Goal: Task Accomplishment & Management: Use online tool/utility

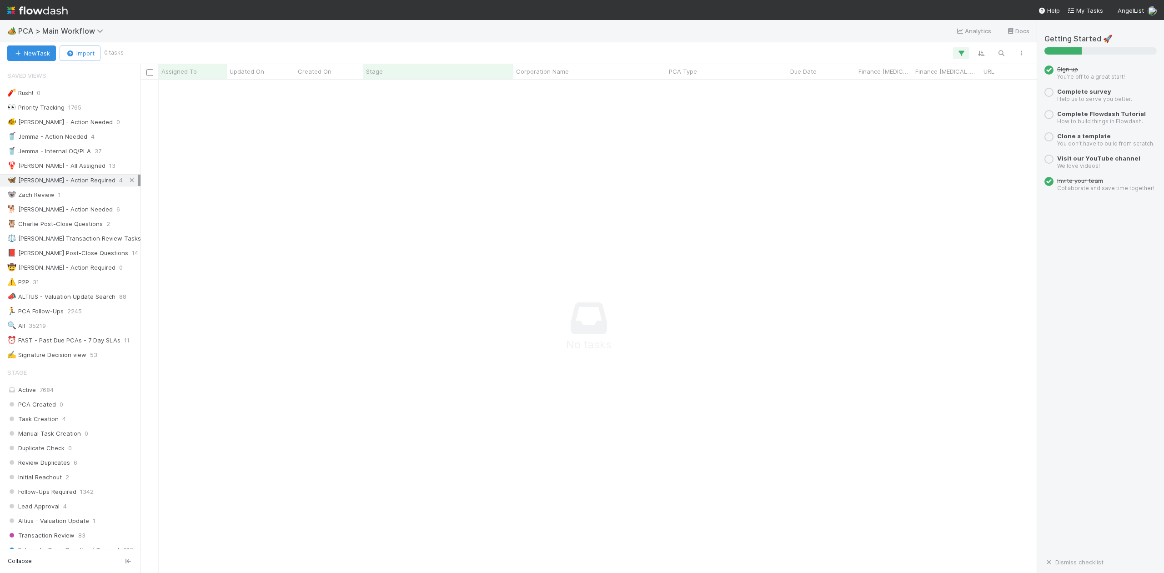
click at [127, 181] on icon at bounding box center [131, 180] width 9 height 6
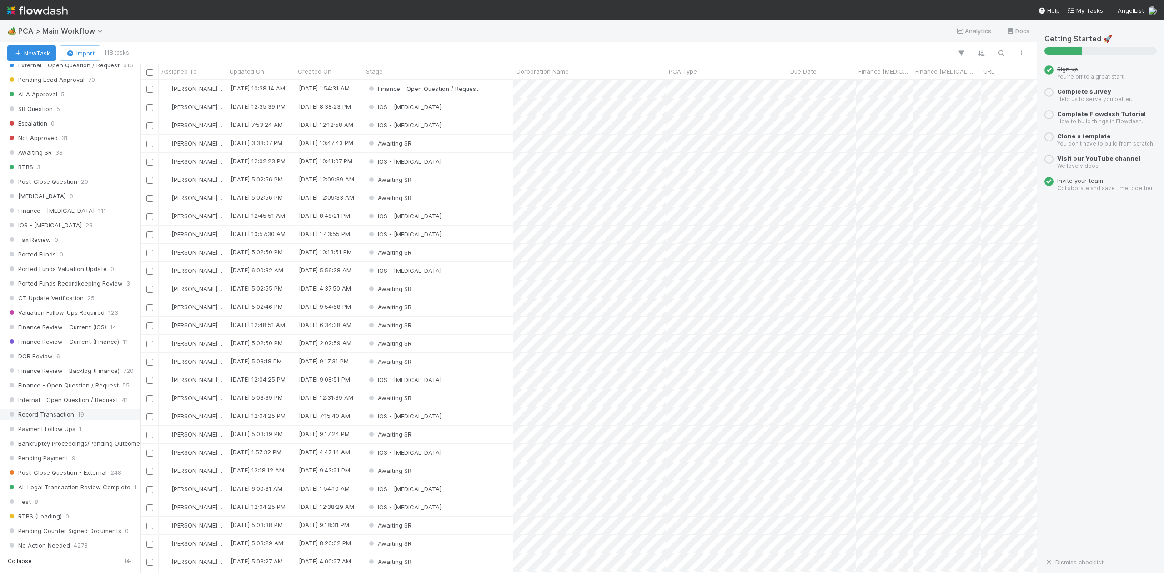
scroll to position [424, 0]
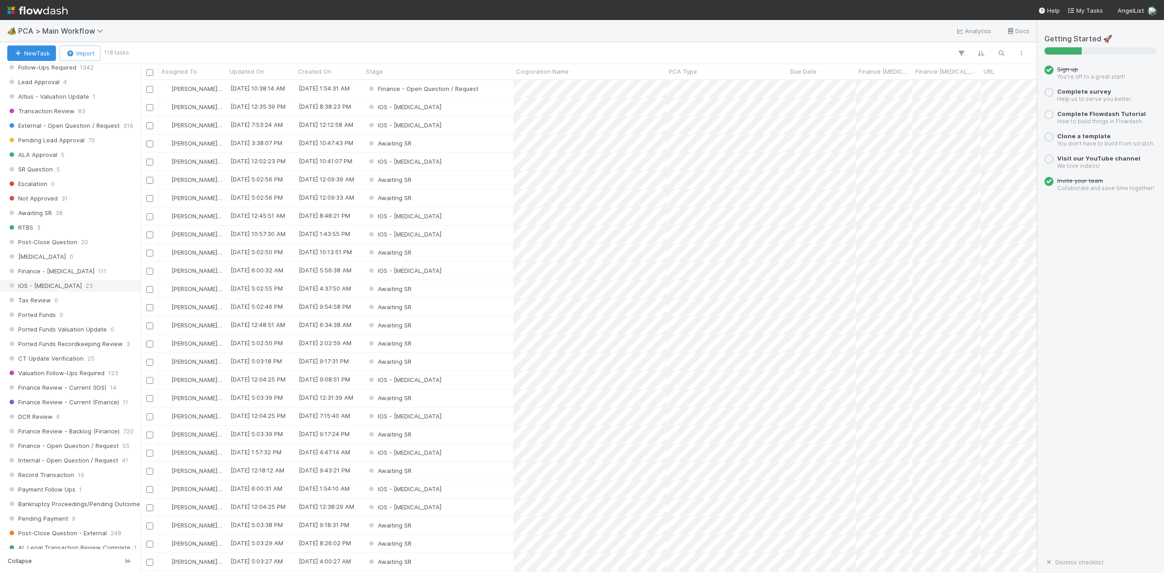
click at [45, 292] on div "IOS - ICU 23" at bounding box center [72, 285] width 131 height 11
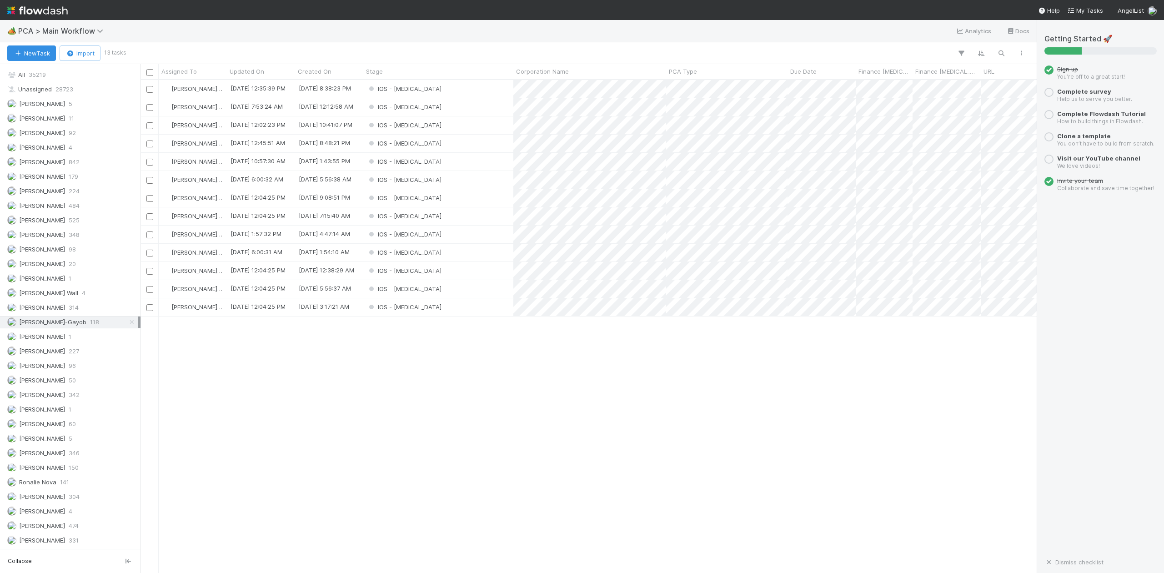
scroll to position [1079, 0]
click at [1021, 55] on icon "button" at bounding box center [1021, 52] width 9 height 5
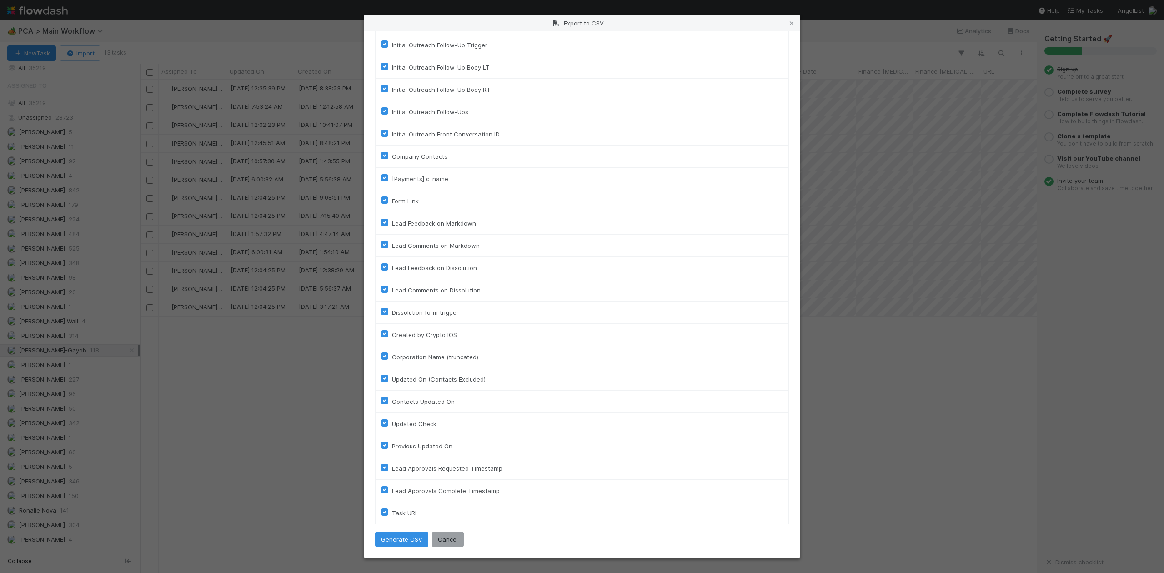
scroll to position [3919, 0]
click at [405, 536] on button "Generate CSV" at bounding box center [401, 539] width 53 height 15
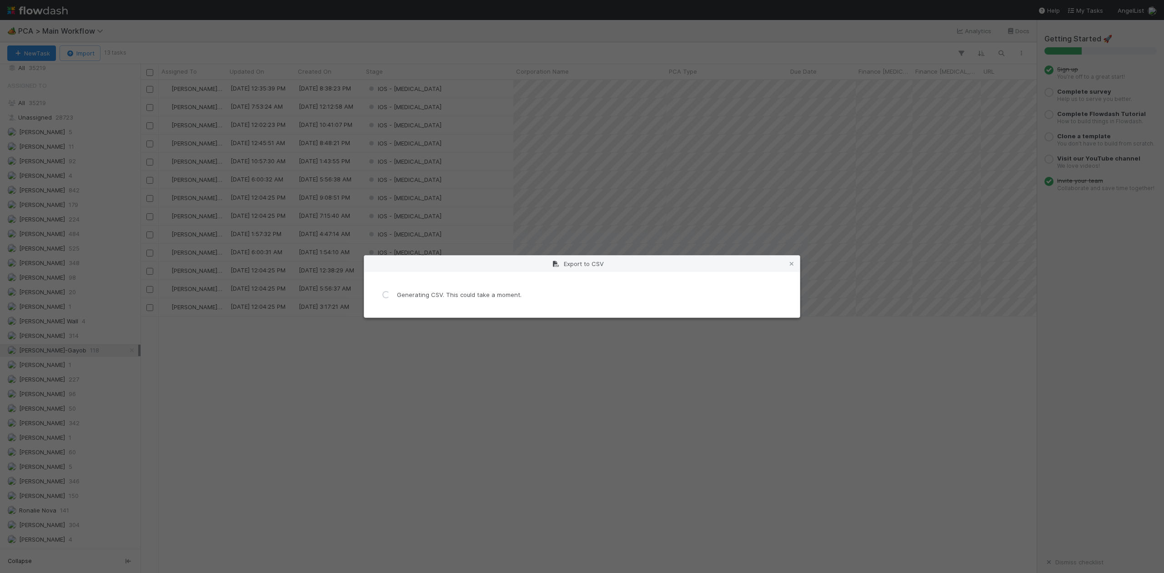
scroll to position [0, 0]
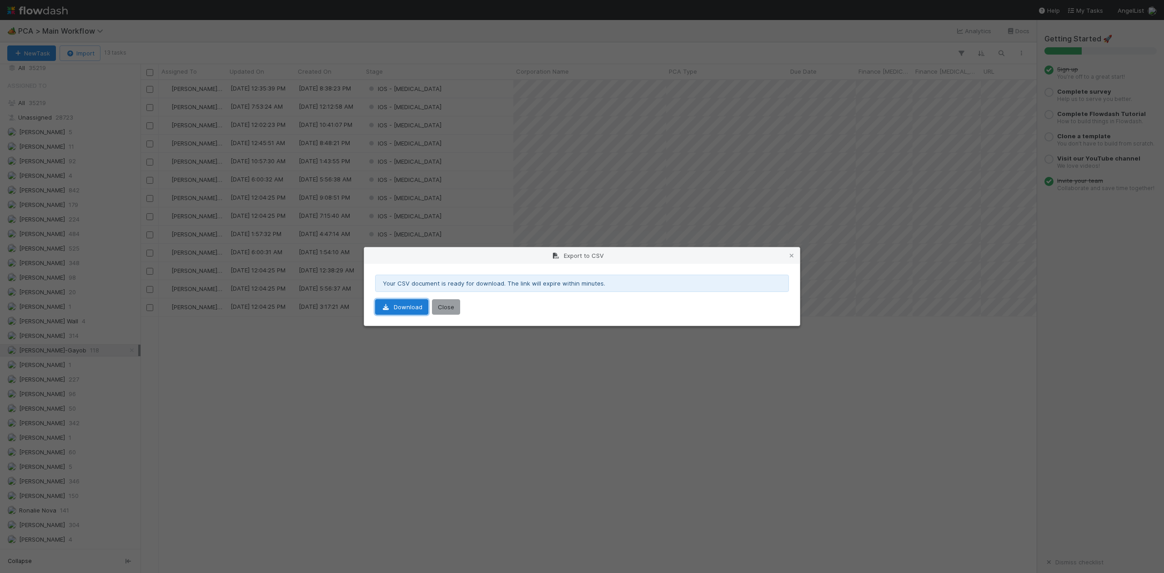
click at [408, 307] on link "Download" at bounding box center [401, 306] width 53 height 15
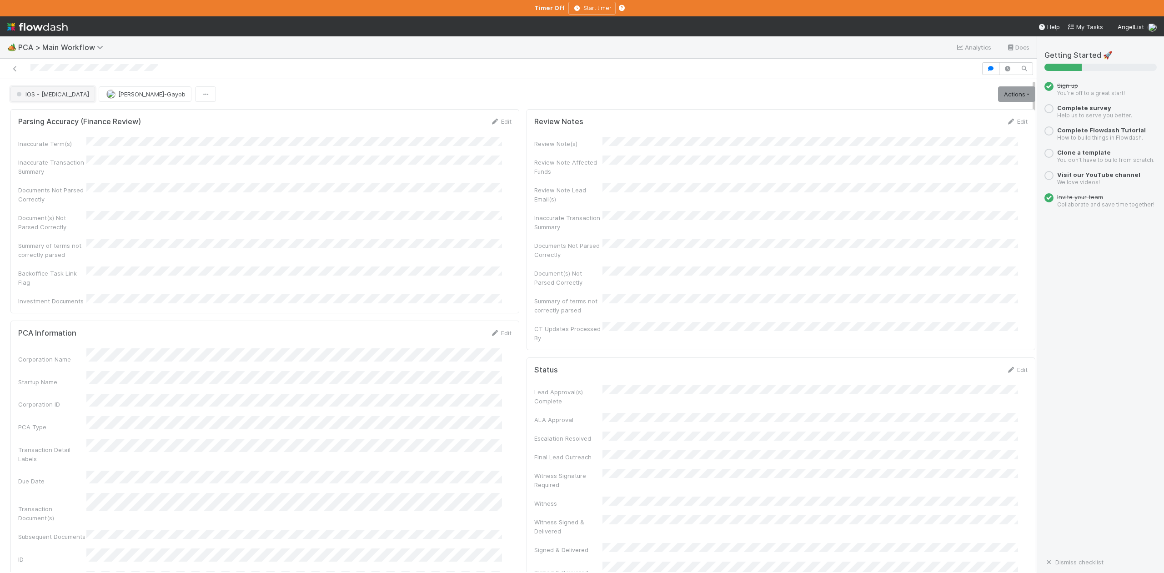
click at [47, 101] on button "IOS - [MEDICAL_DATA]" at bounding box center [52, 93] width 85 height 15
click at [53, 202] on span "PCA Wire Needed" at bounding box center [44, 201] width 62 height 7
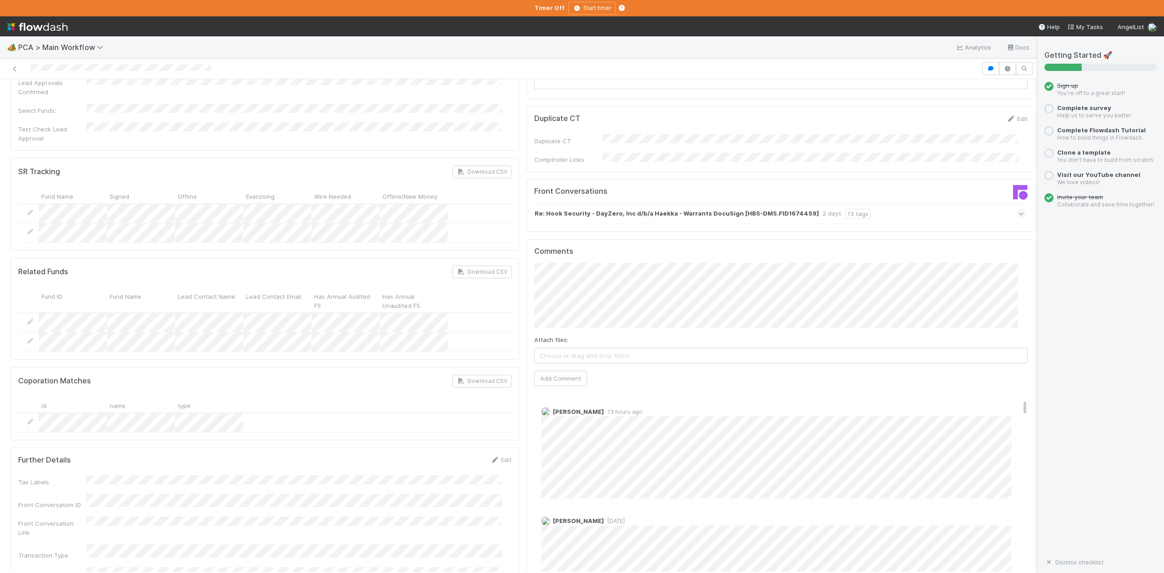
scroll to position [121, 0]
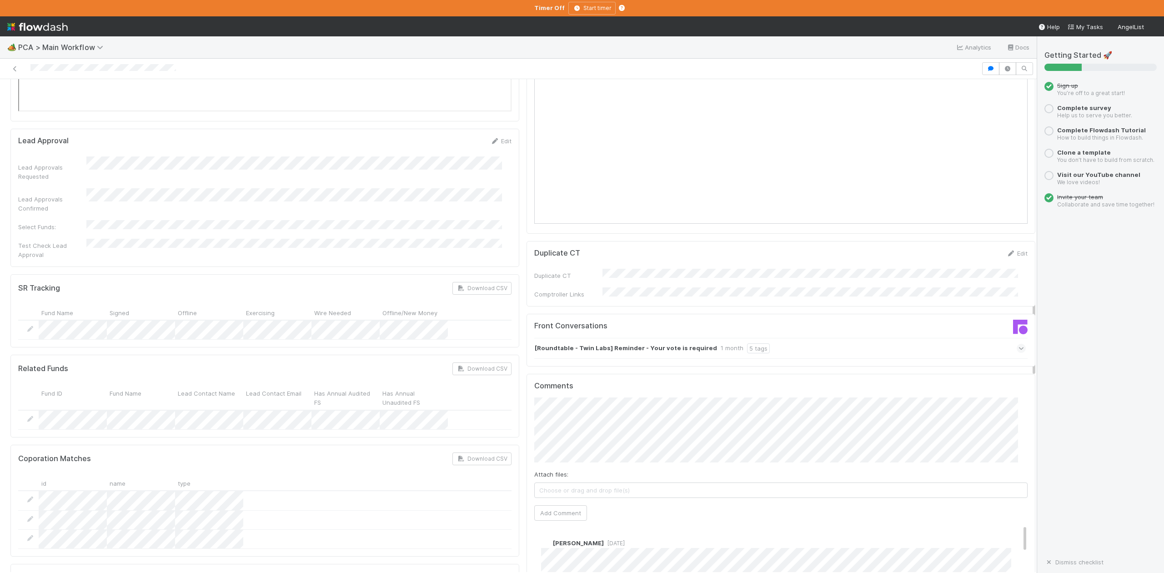
scroll to position [1334, 0]
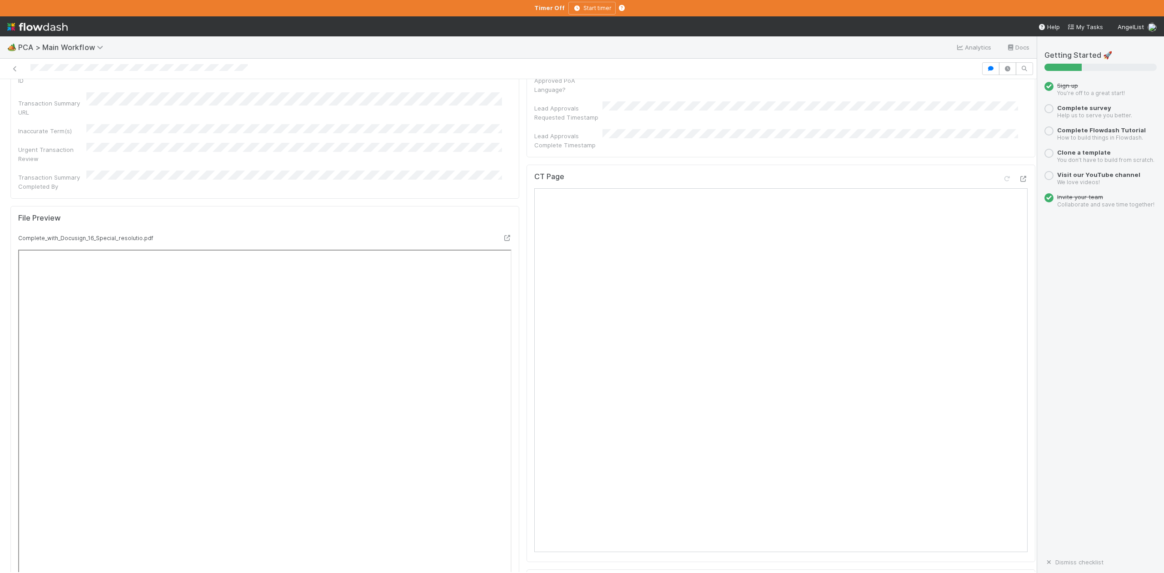
scroll to position [788, 0]
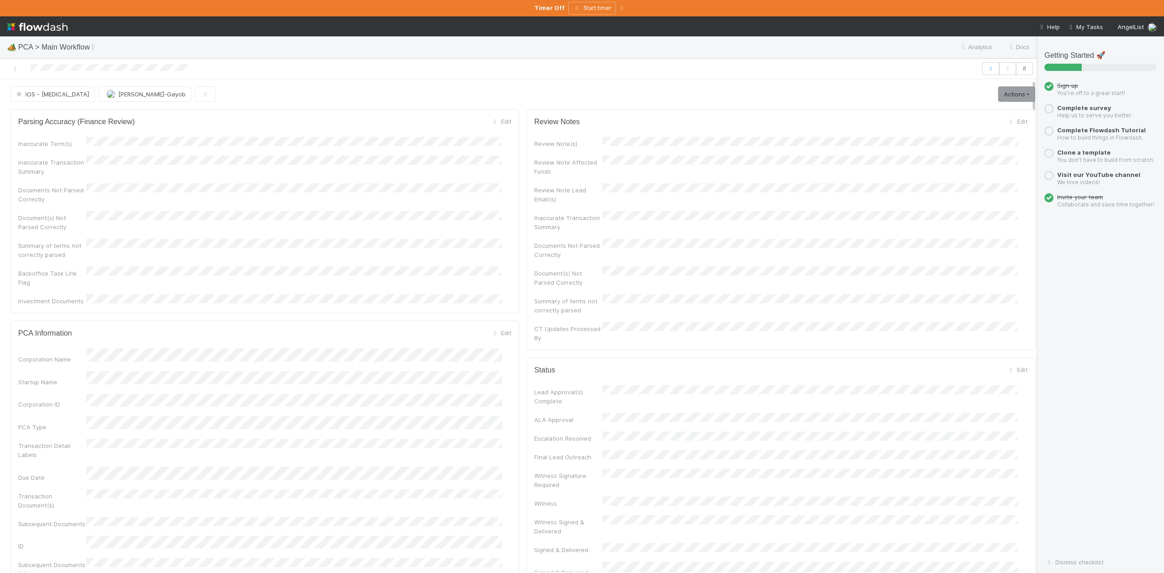
click at [70, 71] on div at bounding box center [491, 68] width 974 height 13
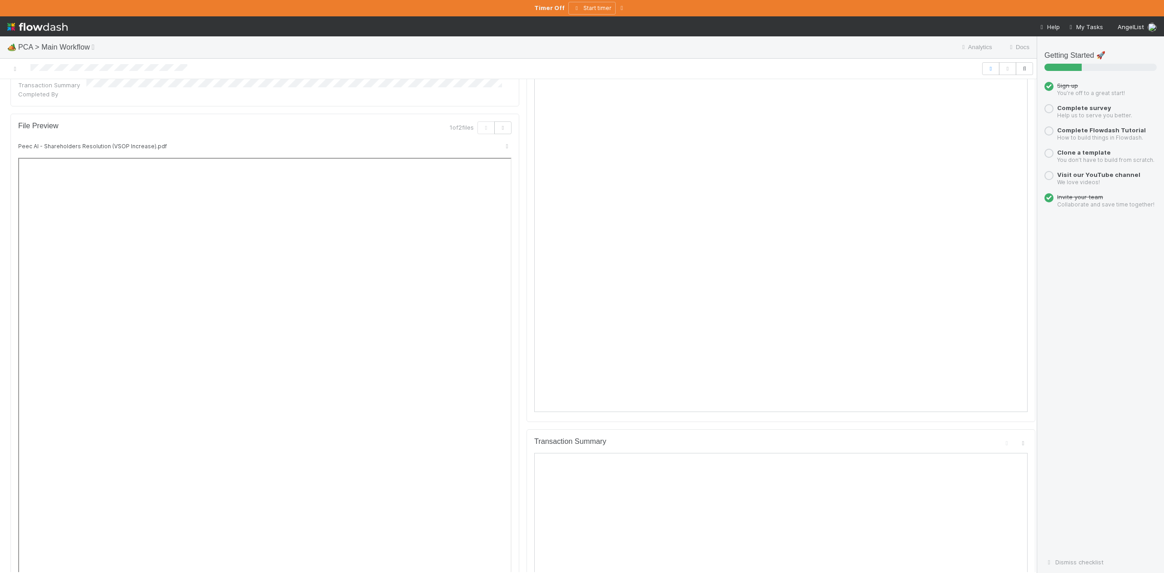
scroll to position [788, 0]
click at [15, 66] on icon at bounding box center [14, 69] width 9 height 6
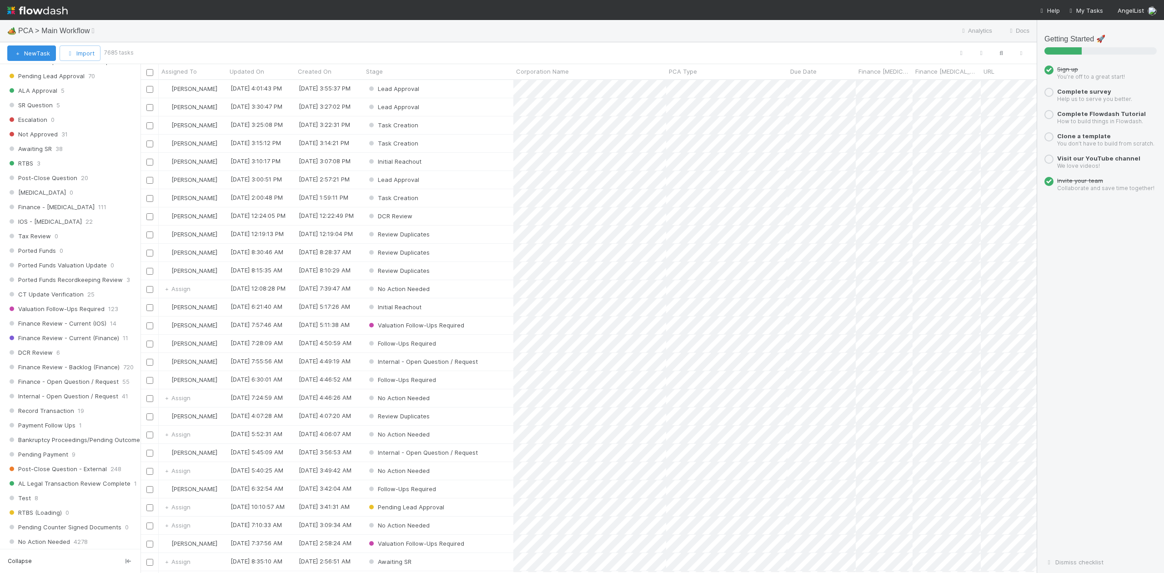
scroll to position [485, 0]
click at [35, 231] on span "IOS - [MEDICAL_DATA]" at bounding box center [44, 225] width 75 height 11
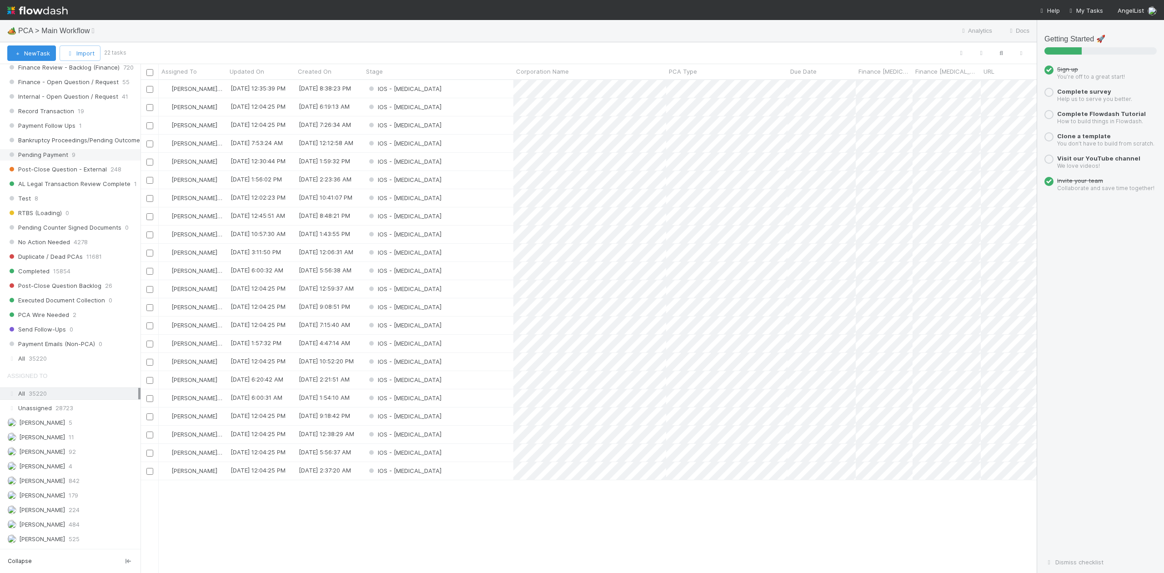
scroll to position [484, 888]
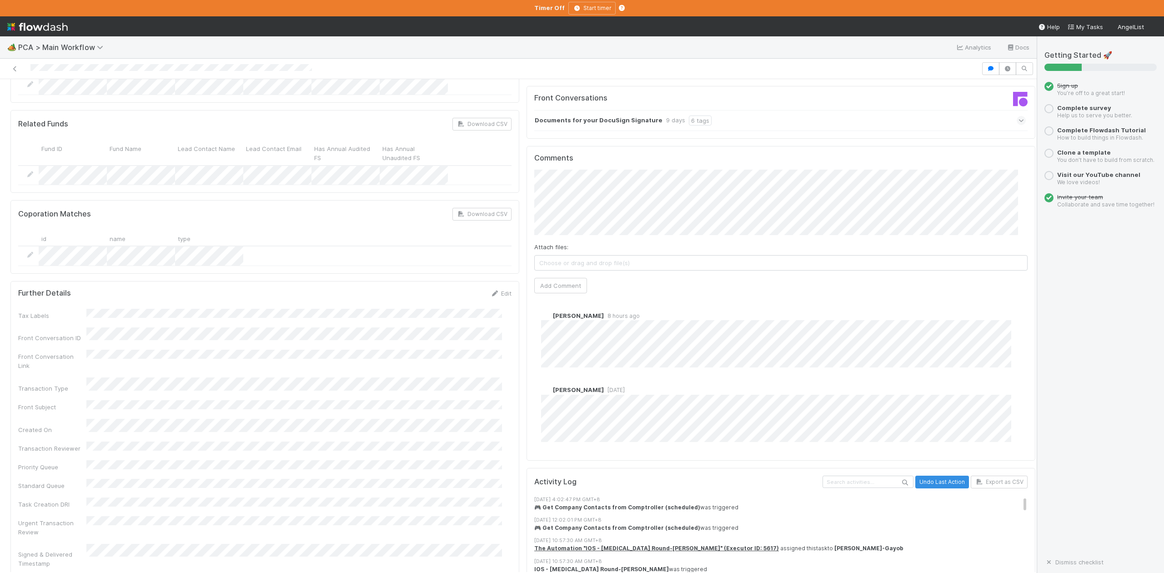
scroll to position [1576, 0]
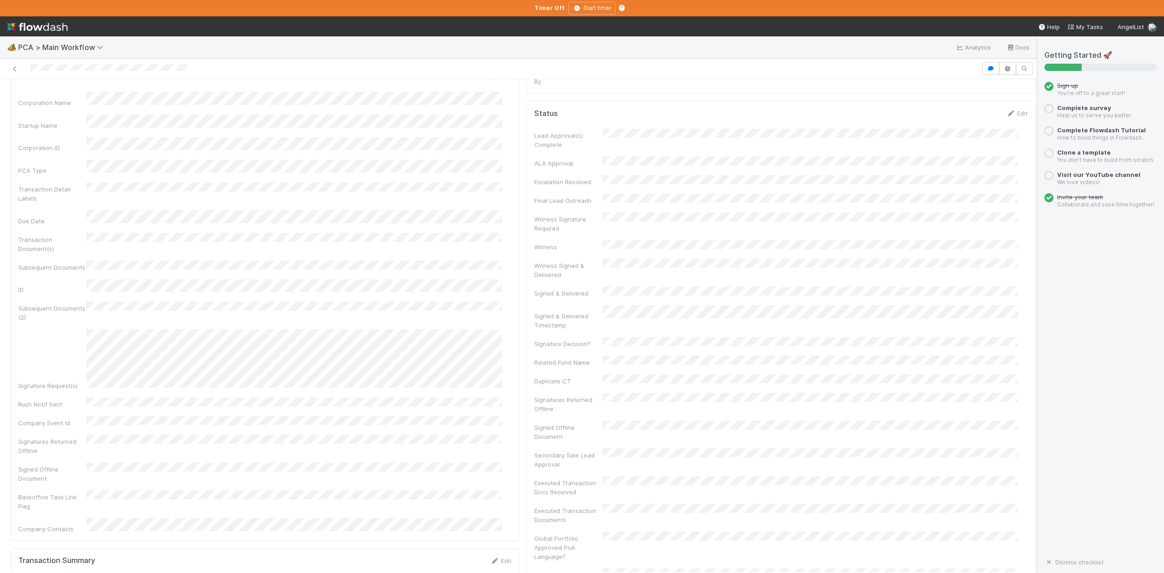
scroll to position [242, 0]
click at [473, 35] on nav "Help My Tasks AngelList" at bounding box center [582, 26] width 1164 height 20
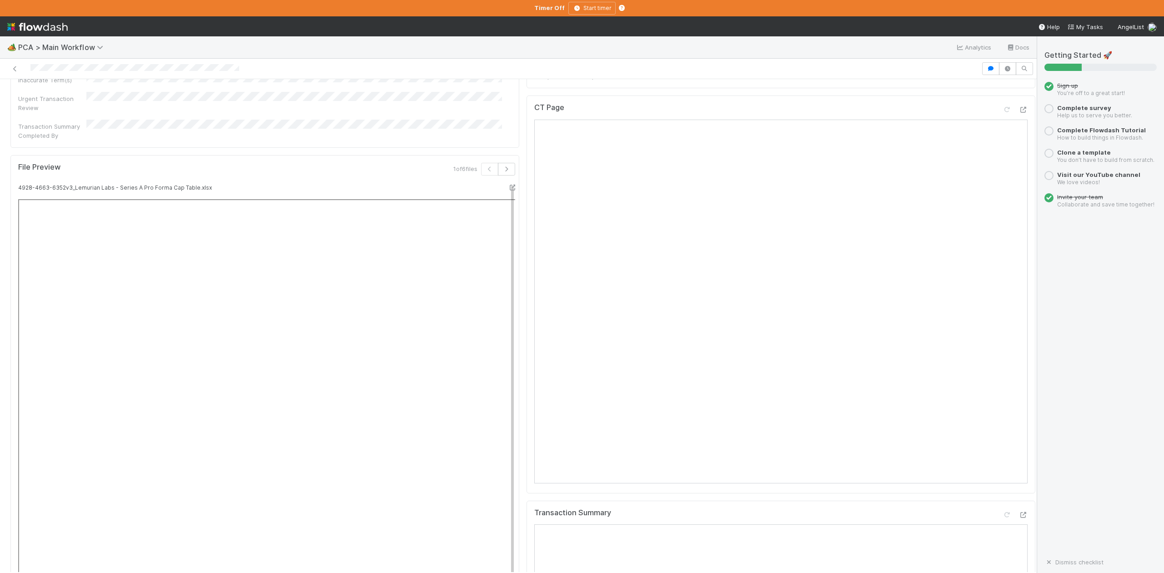
scroll to position [788, 0]
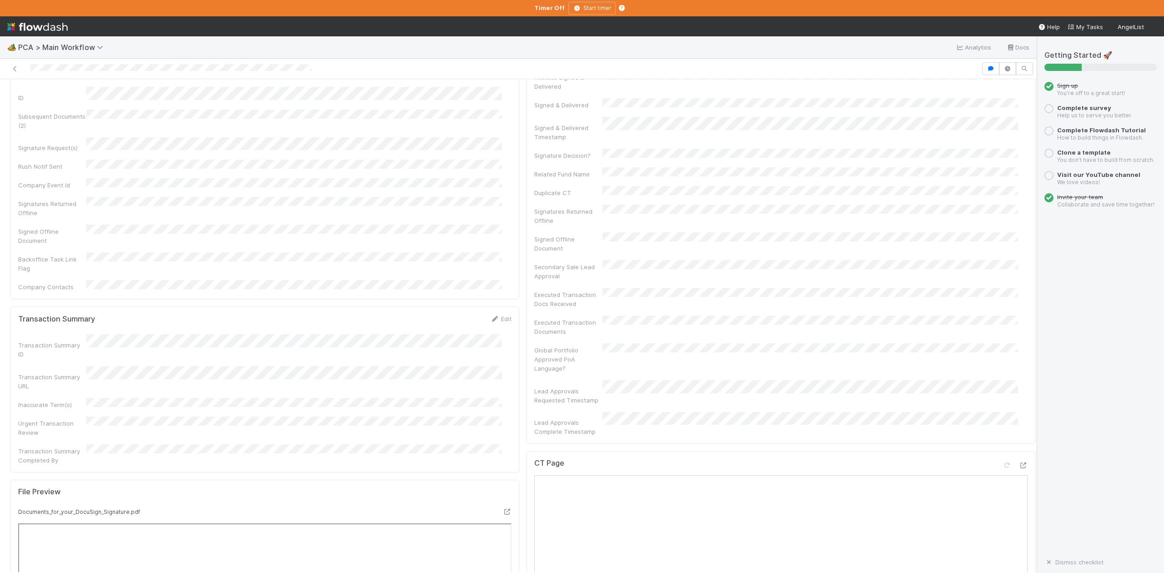
scroll to position [424, 0]
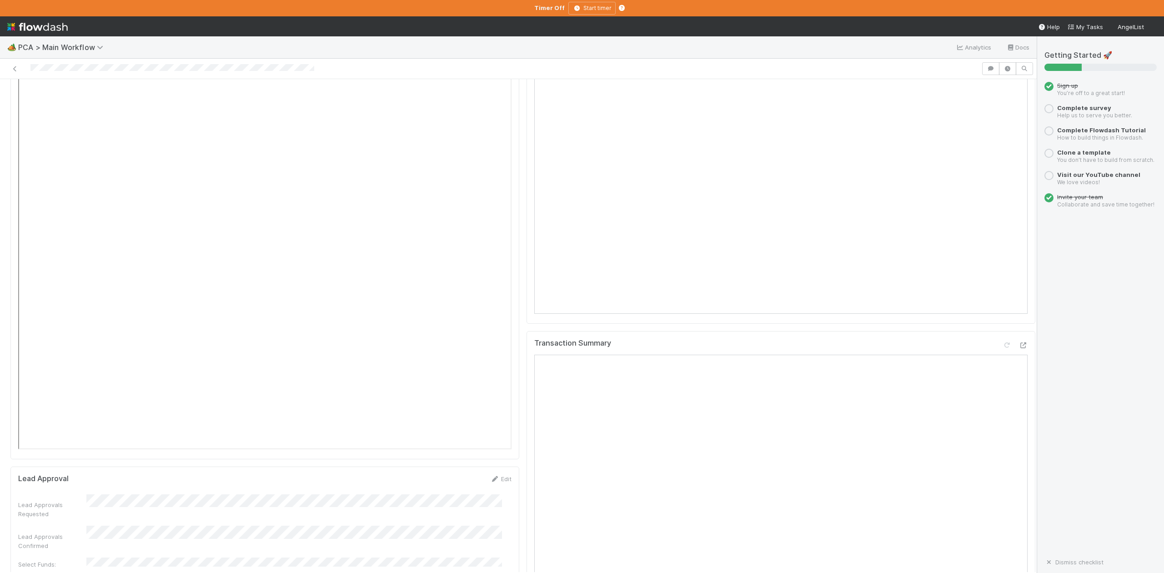
scroll to position [1212, 0]
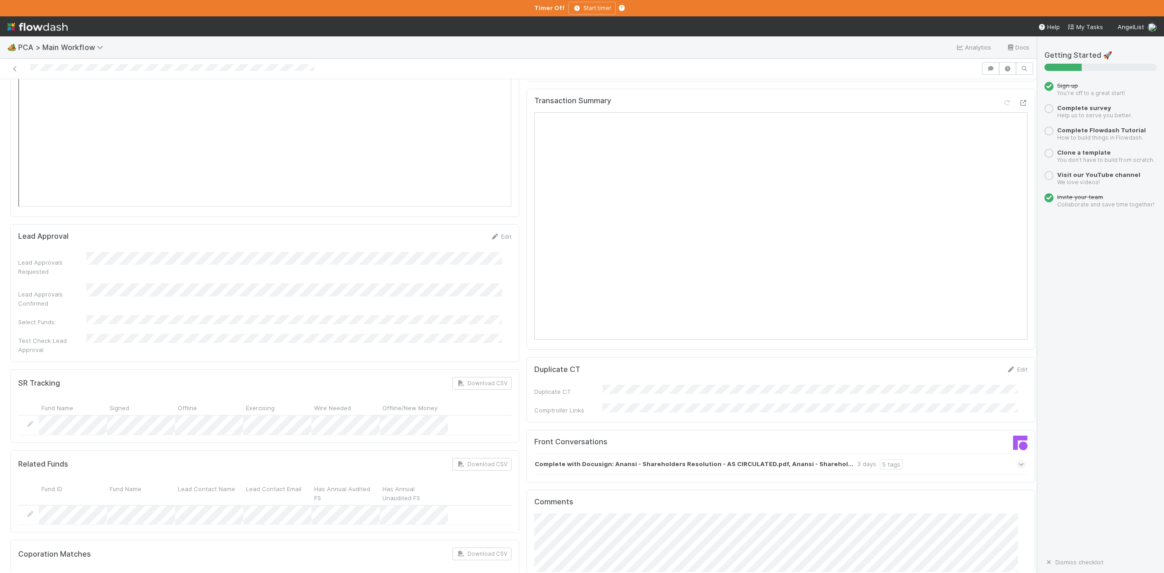
click at [1019, 460] on icon at bounding box center [1022, 464] width 6 height 9
click at [1017, 480] on icon at bounding box center [1021, 483] width 9 height 6
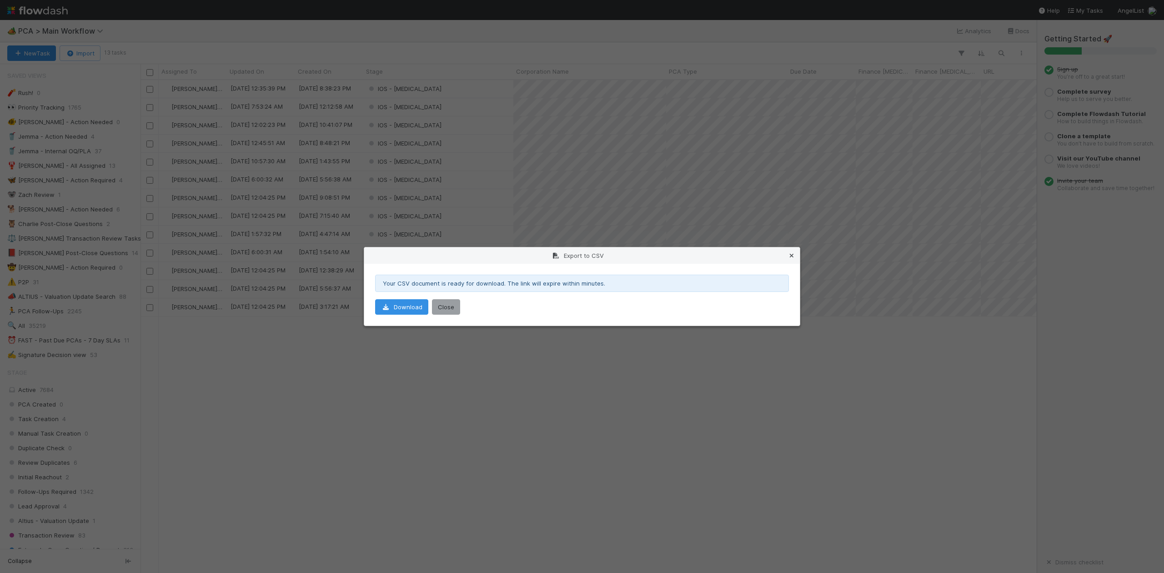
scroll to position [1079, 0]
click at [793, 253] on icon at bounding box center [791, 256] width 9 height 6
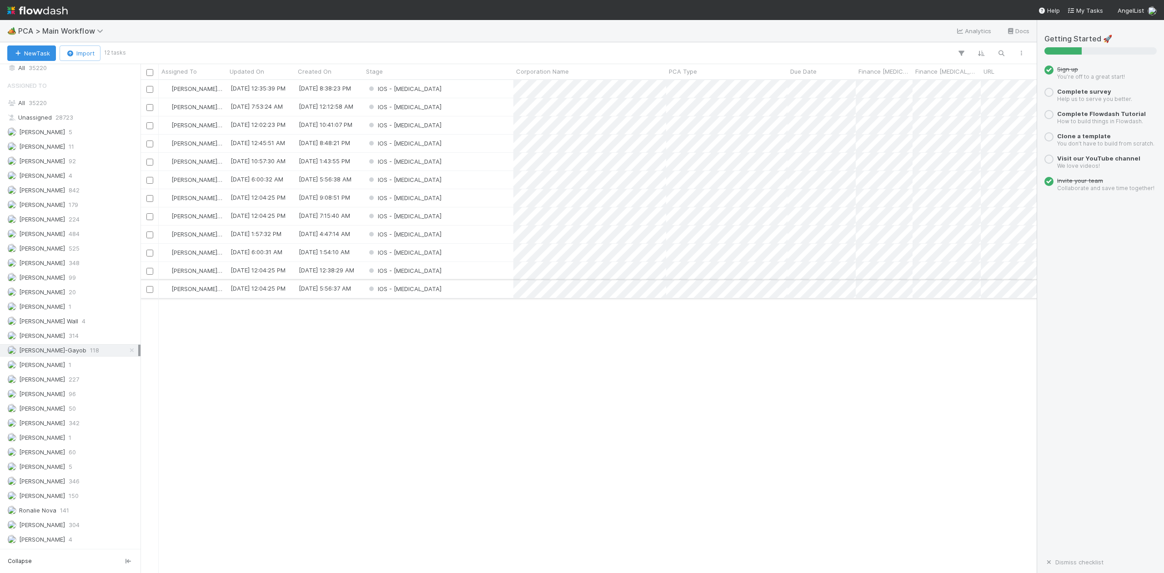
click at [503, 293] on div "IOS - ICU" at bounding box center [438, 289] width 150 height 18
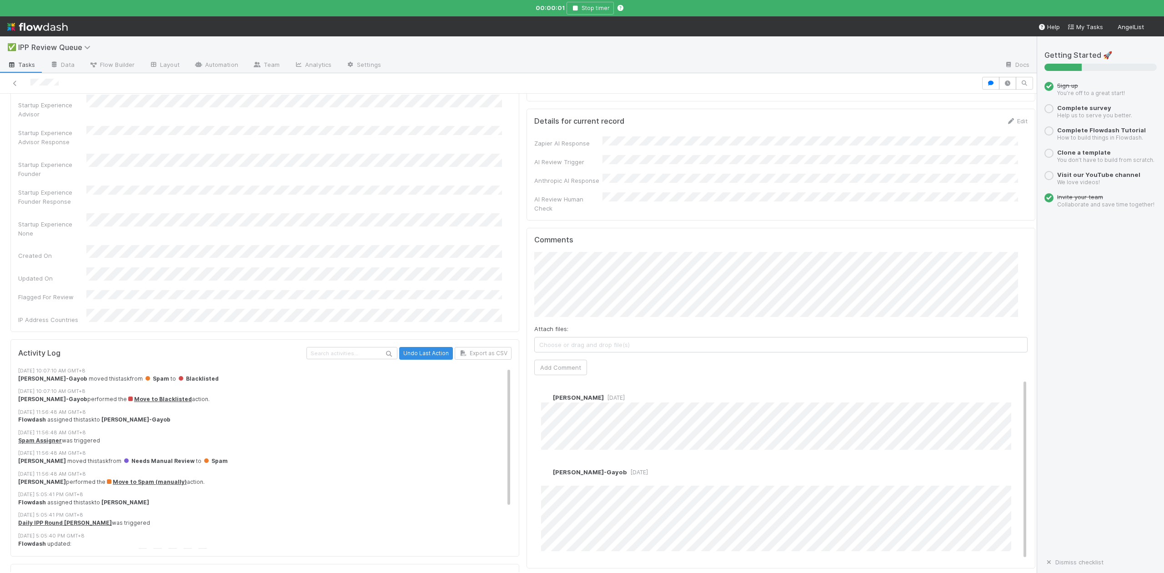
scroll to position [728, 0]
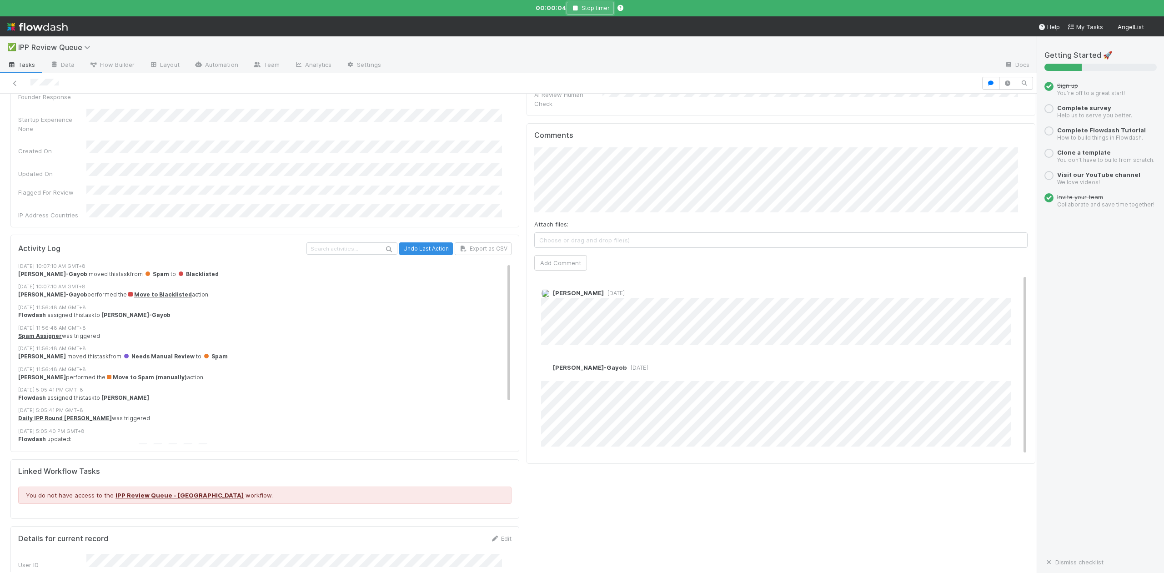
click at [573, 4] on button "Stop timer" at bounding box center [590, 8] width 47 height 13
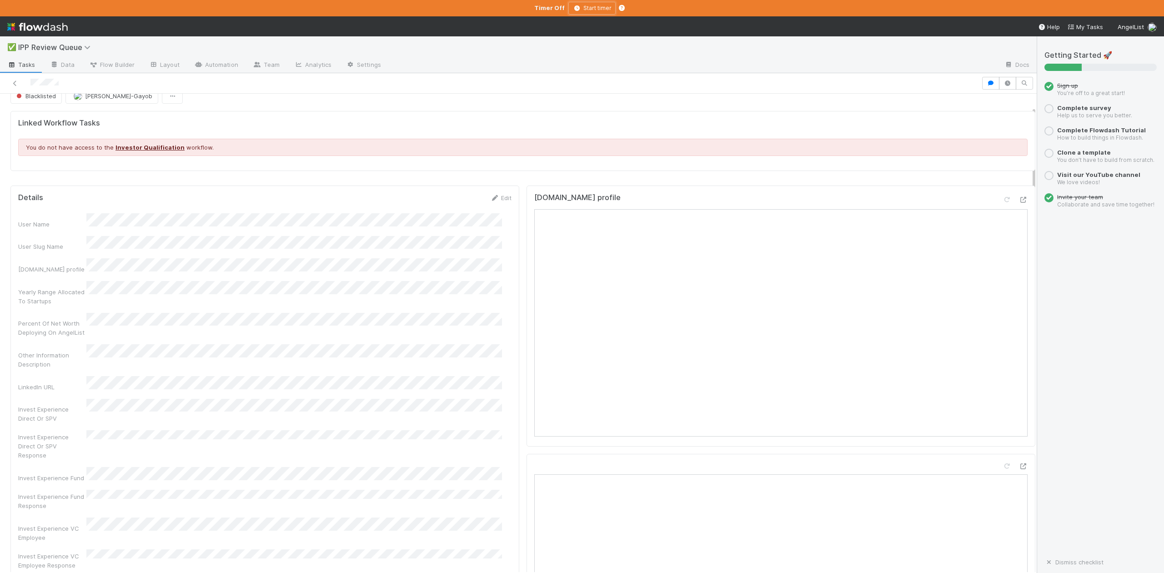
scroll to position [0, 0]
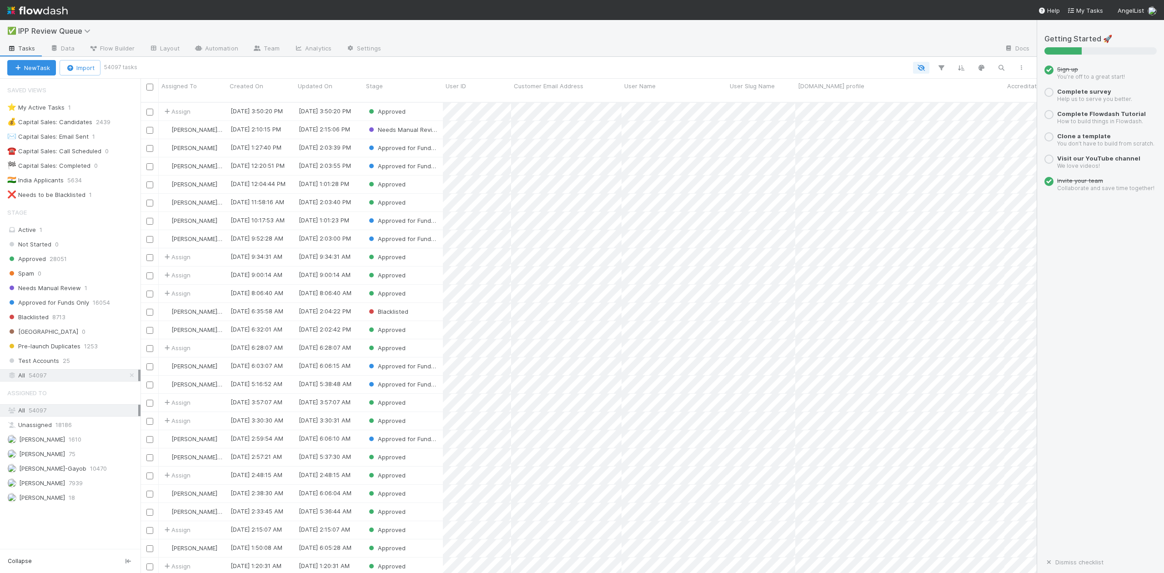
scroll to position [469, 888]
click at [57, 292] on span "Needs Manual Review" at bounding box center [44, 287] width 74 height 11
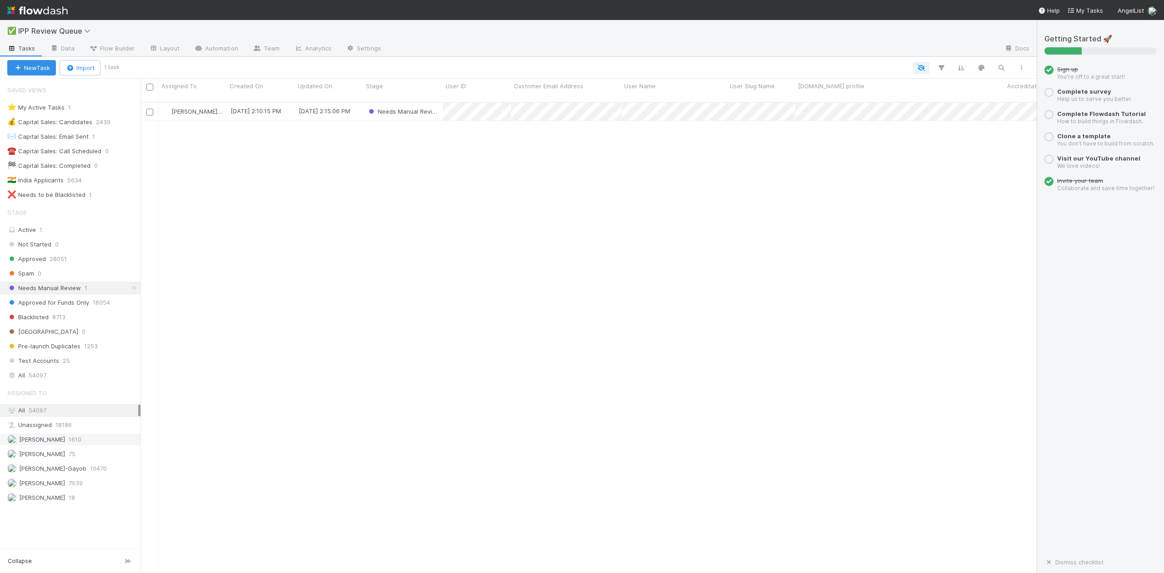
scroll to position [469, 888]
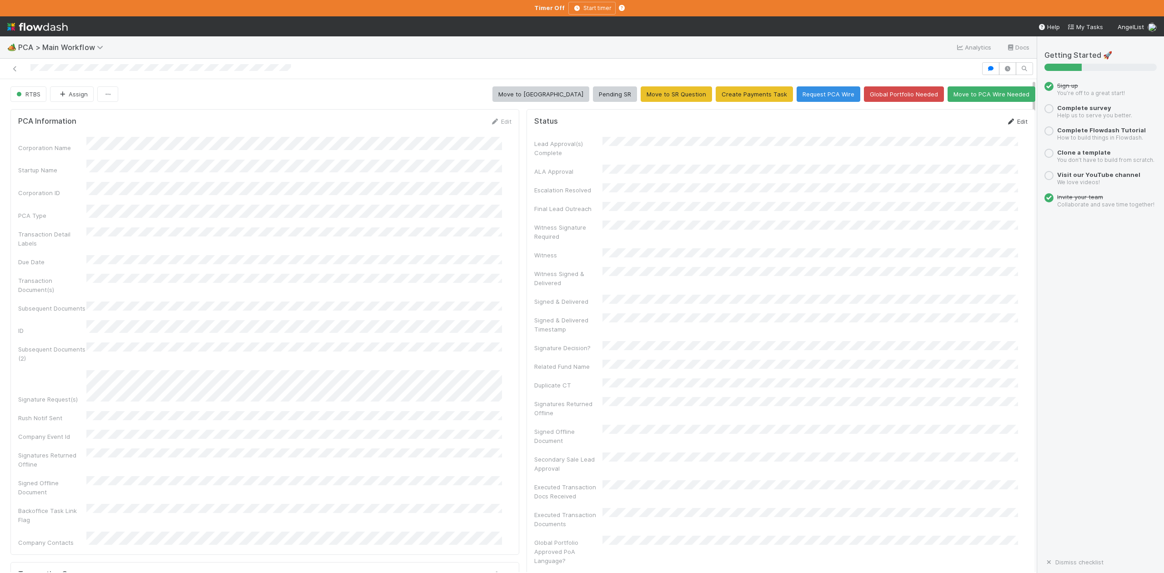
click at [1006, 121] on link "Edit" at bounding box center [1016, 121] width 21 height 7
click at [966, 126] on button "Save" at bounding box center [979, 124] width 26 height 15
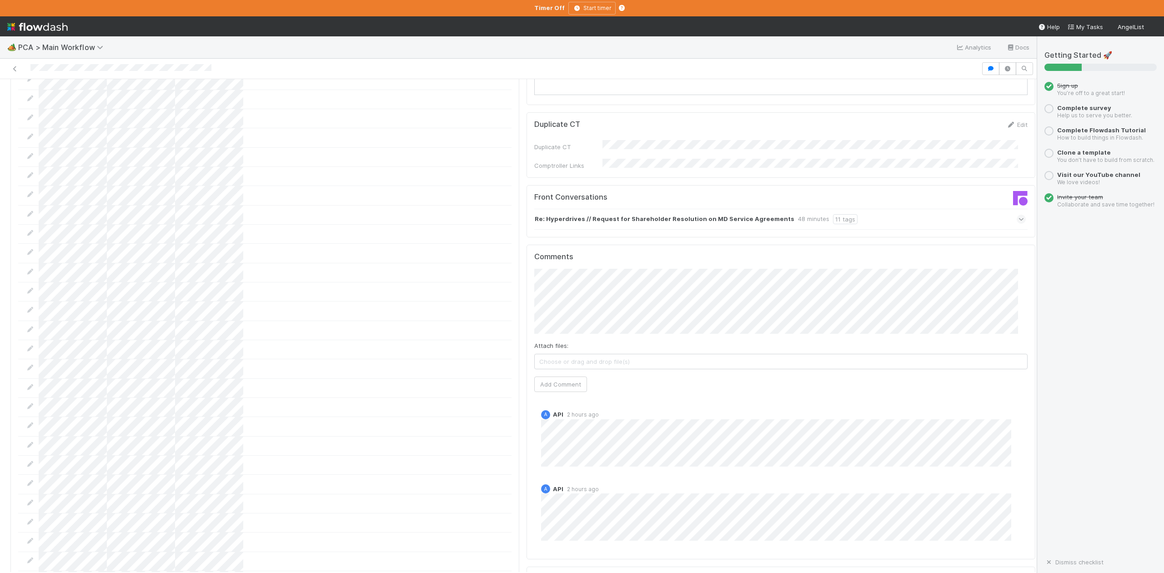
scroll to position [906, 0]
